Goal: Task Accomplishment & Management: Manage account settings

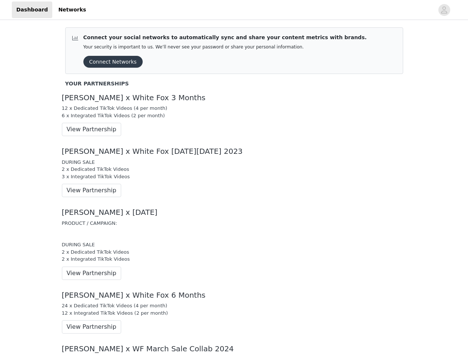
click at [234, 178] on div "DURING SALE 2 x Dedicated TikTok Videos 3 x Integrated TikTok Videos" at bounding box center [234, 170] width 344 height 22
click at [234, 10] on div at bounding box center [261, 9] width 343 height 17
click at [444, 10] on icon "avatar" at bounding box center [443, 10] width 7 height 12
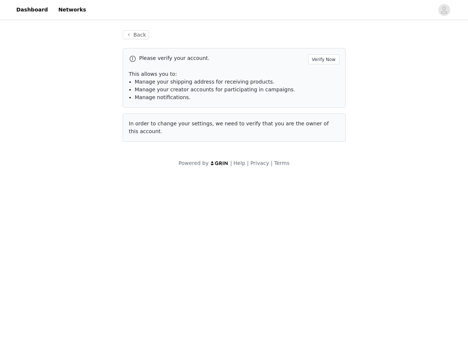
click at [88, 191] on body "Dashboard Networks Back Please verify your account. Verify Now This allows you …" at bounding box center [234, 177] width 468 height 355
